Goal: Navigation & Orientation: Find specific page/section

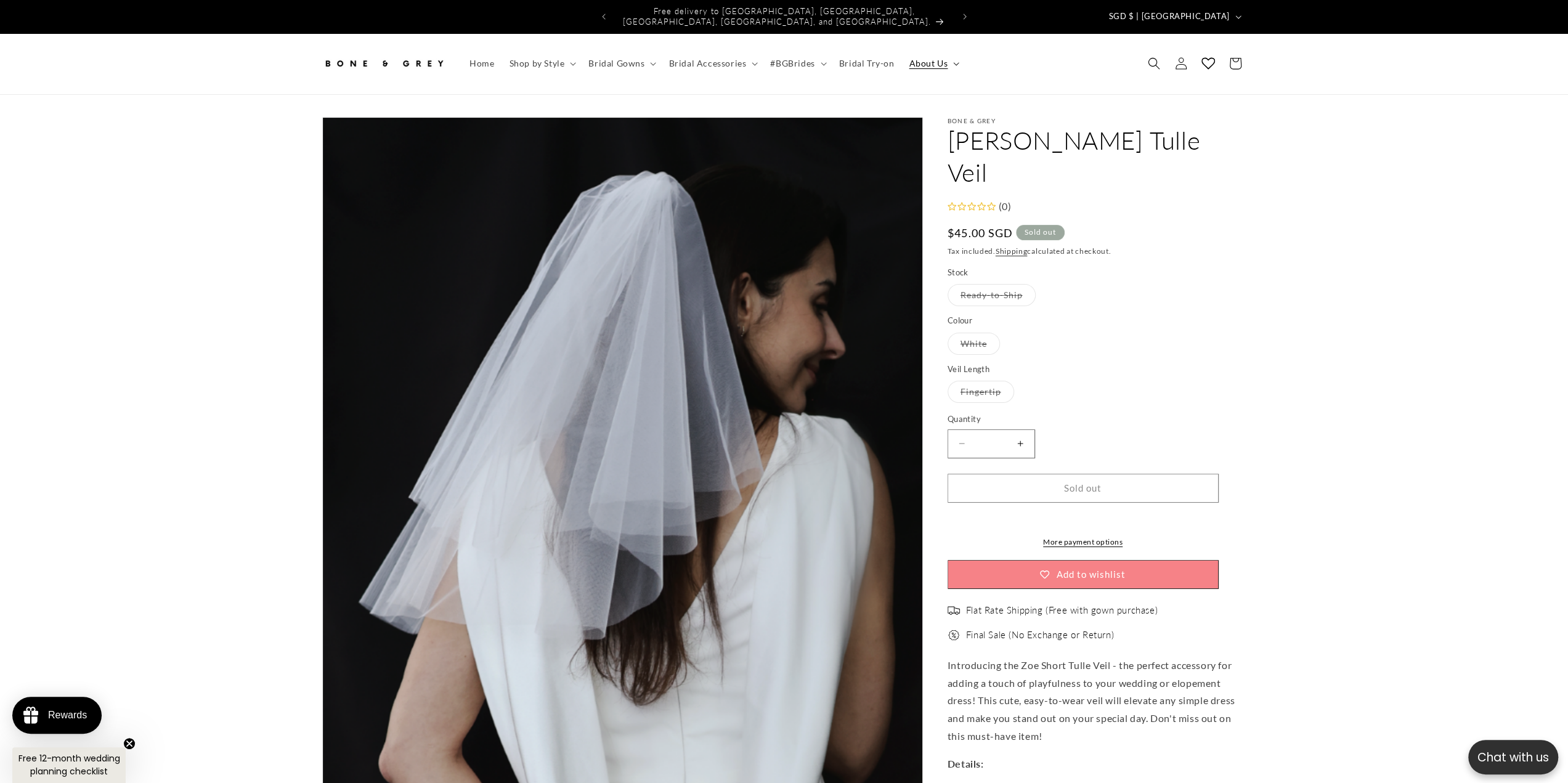
click at [924, 61] on summary "About Us" at bounding box center [933, 63] width 63 height 26
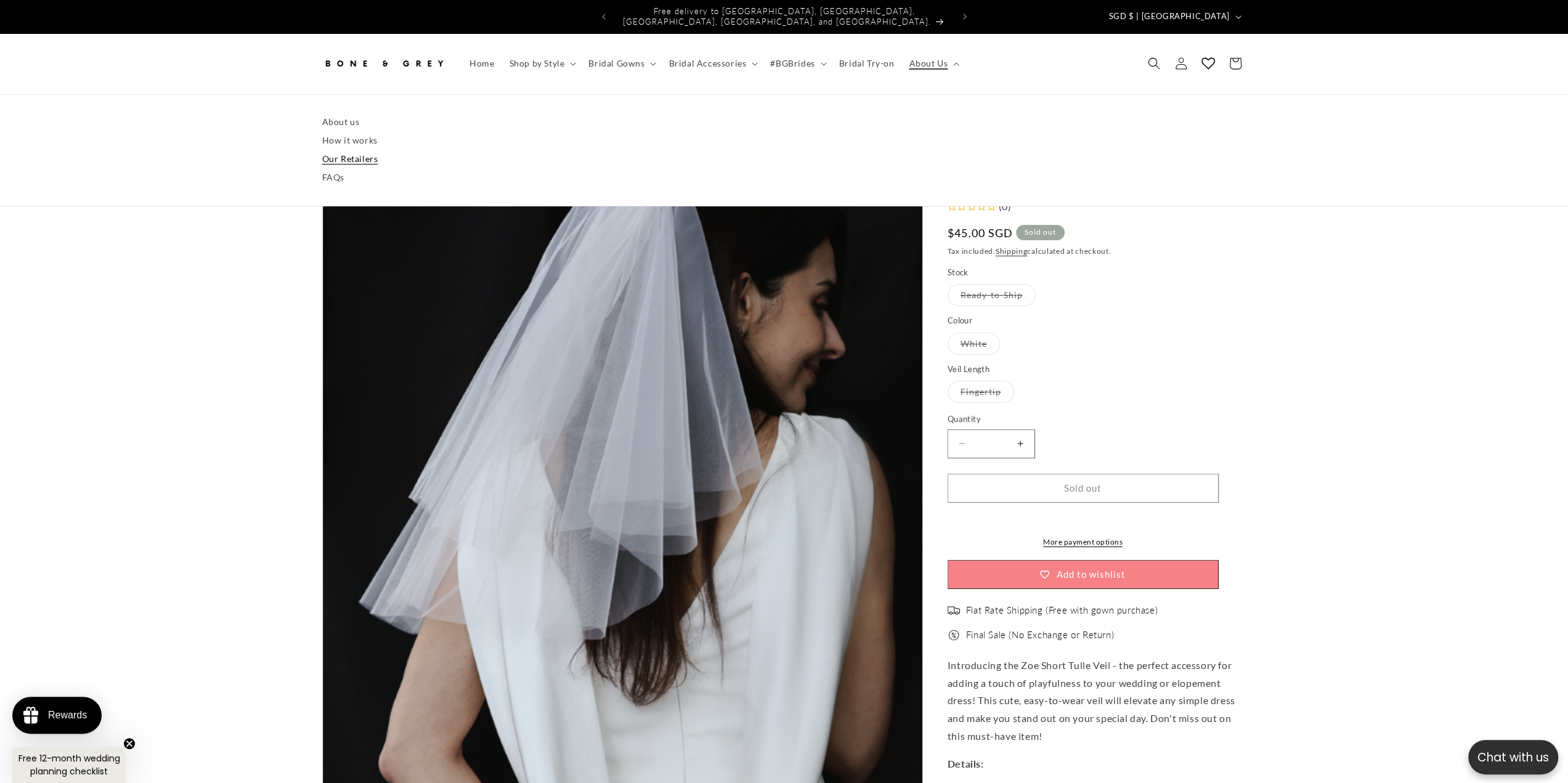
click at [348, 150] on link "Our Retailers" at bounding box center [784, 158] width 924 height 18
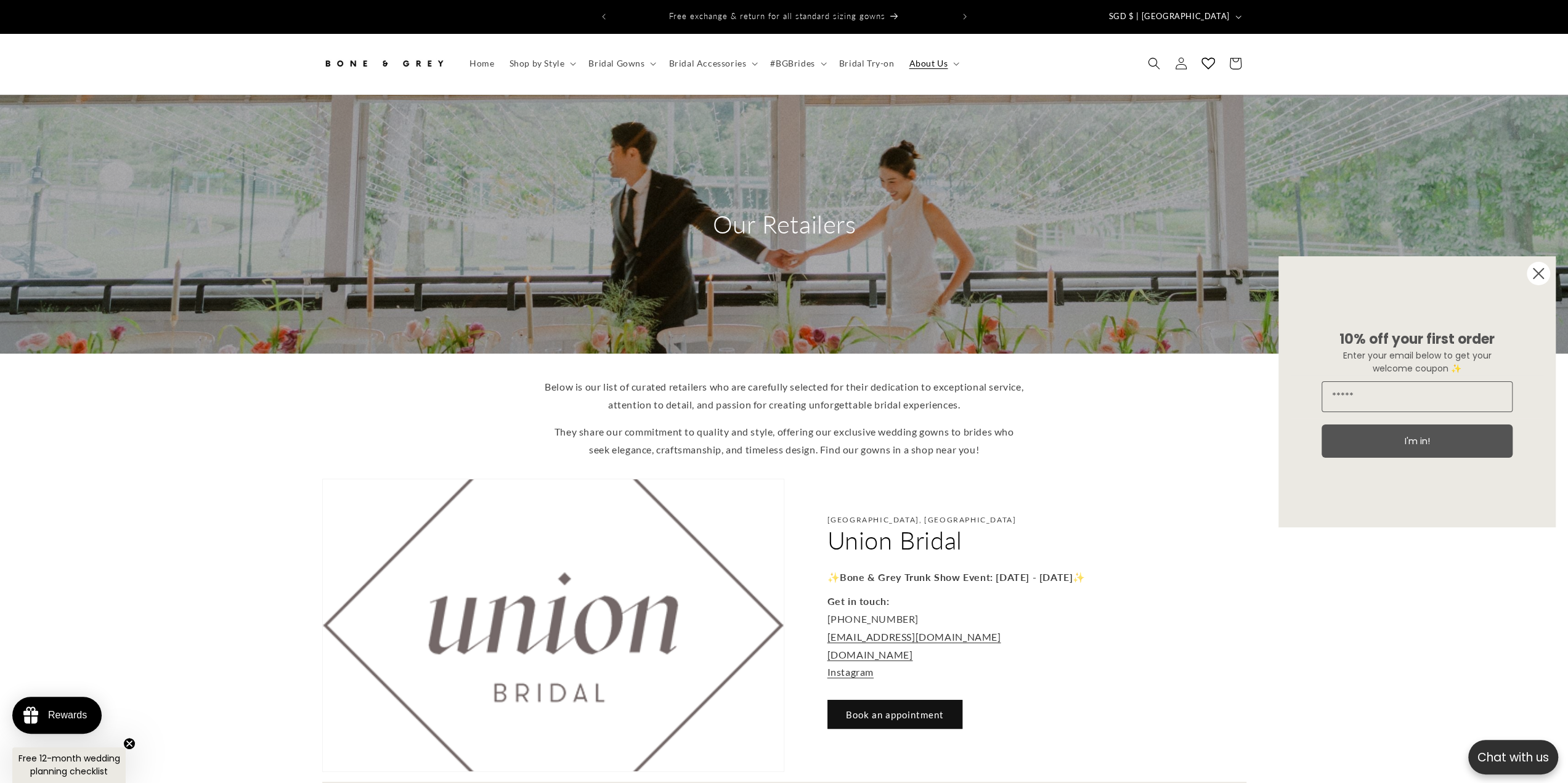
drag, startPoint x: 398, startPoint y: 276, endPoint x: 402, endPoint y: 262, distance: 14.6
